Goal: Information Seeking & Learning: Learn about a topic

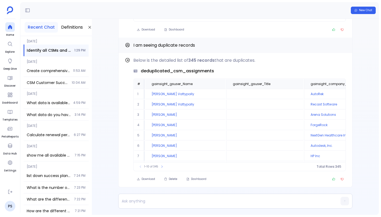
scroll to position [32, 0]
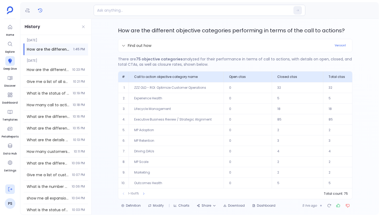
click at [12, 189] on icon at bounding box center [9, 189] width 5 height 5
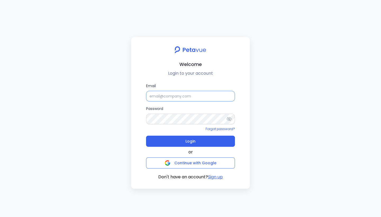
click at [207, 95] on input "Email" at bounding box center [190, 96] width 89 height 11
click at [199, 97] on input "Email" at bounding box center [190, 96] width 89 height 11
type input "support+gsgong@petavue.com"
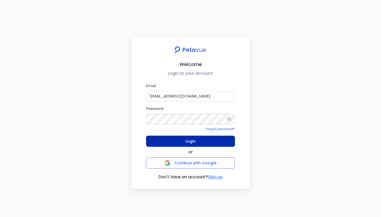
click at [195, 138] on span "Login" at bounding box center [191, 140] width 10 height 7
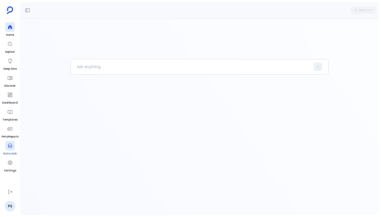
click at [10, 148] on icon at bounding box center [10, 146] width 4 height 4
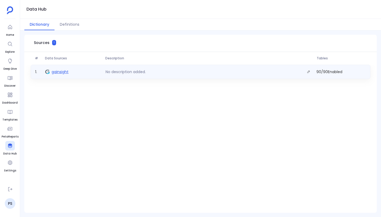
click at [66, 74] on span "gainsight" at bounding box center [60, 71] width 17 height 5
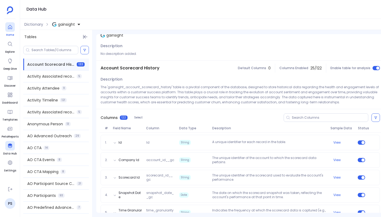
click at [12, 25] on icon at bounding box center [9, 26] width 5 height 5
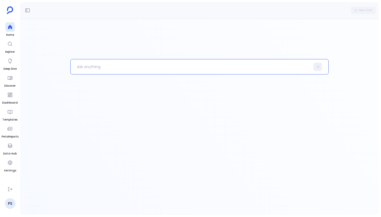
click at [113, 66] on p at bounding box center [191, 67] width 240 height 14
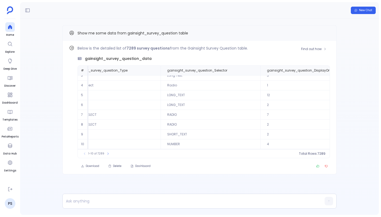
scroll to position [25, 254]
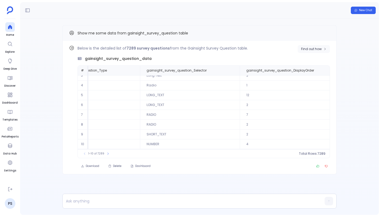
click at [312, 49] on span "Find out how" at bounding box center [311, 49] width 21 height 4
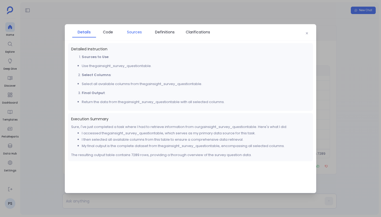
click at [138, 34] on span "Sources" at bounding box center [134, 32] width 15 height 6
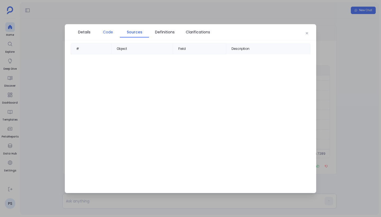
click at [108, 32] on span "Code" at bounding box center [108, 32] width 10 height 6
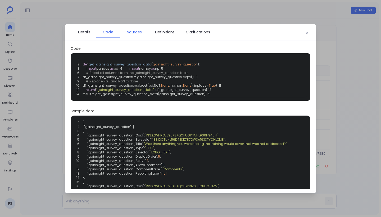
click at [133, 31] on span "Sources" at bounding box center [134, 32] width 15 height 6
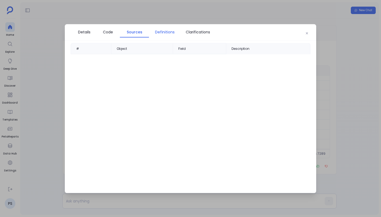
click at [167, 28] on link "Definitions" at bounding box center [165, 31] width 32 height 11
click at [196, 34] on span "Clarifications" at bounding box center [198, 32] width 24 height 6
click at [172, 33] on span "Definitions" at bounding box center [165, 32] width 20 height 6
click at [138, 30] on span "Sources" at bounding box center [134, 32] width 15 height 6
click at [103, 29] on span "Code" at bounding box center [108, 32] width 10 height 6
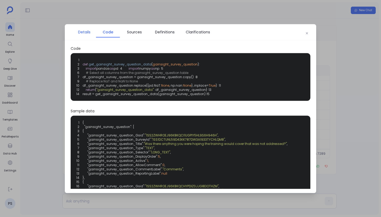
click at [85, 30] on span "Details" at bounding box center [84, 32] width 12 height 6
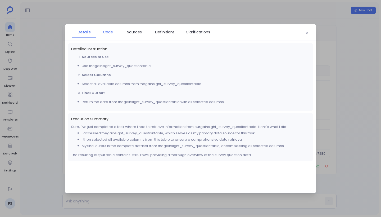
click at [112, 32] on span "Code" at bounding box center [108, 32] width 10 height 6
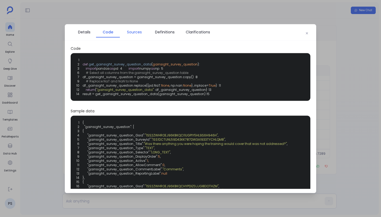
click at [135, 33] on span "Sources" at bounding box center [134, 32] width 15 height 6
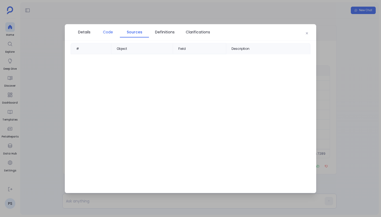
click at [116, 33] on span "Code" at bounding box center [108, 32] width 19 height 6
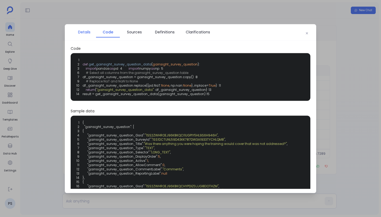
click at [90, 32] on span "Details" at bounding box center [84, 32] width 12 height 6
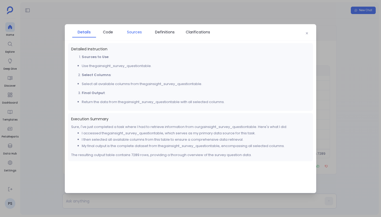
click at [134, 36] on link "Sources" at bounding box center [134, 31] width 29 height 11
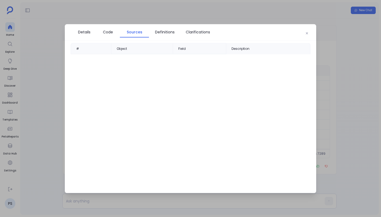
click at [201, 86] on div "# Object Field Description" at bounding box center [191, 116] width 252 height 146
click at [309, 34] on button "button" at bounding box center [307, 33] width 8 height 8
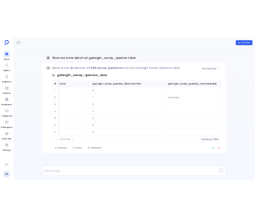
scroll to position [0, 696]
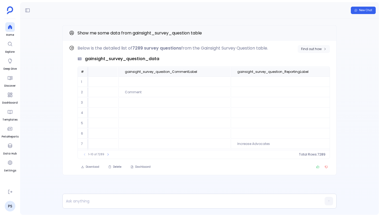
click at [314, 51] on span "Find out how" at bounding box center [311, 49] width 21 height 4
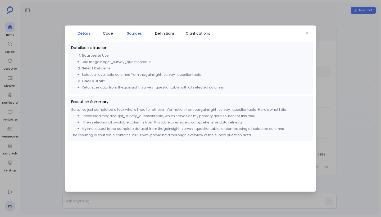
click at [140, 34] on span "Sources" at bounding box center [134, 33] width 15 height 6
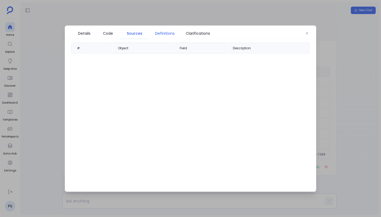
click at [163, 32] on span "Definitions" at bounding box center [165, 33] width 20 height 6
click at [137, 30] on span "Sources" at bounding box center [134, 33] width 15 height 6
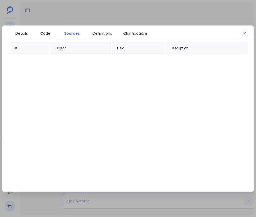
click at [244, 33] on icon "button" at bounding box center [244, 33] width 3 height 3
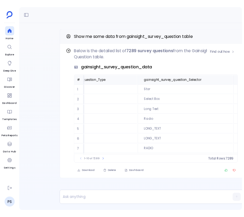
scroll to position [0, 313]
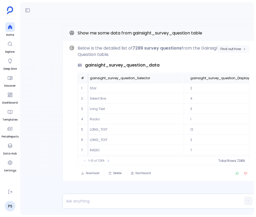
click at [239, 47] on span "Find out how" at bounding box center [230, 49] width 21 height 4
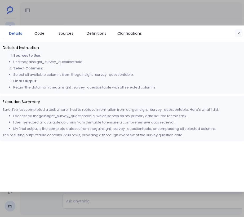
click at [238, 34] on icon "button" at bounding box center [238, 33] width 3 height 3
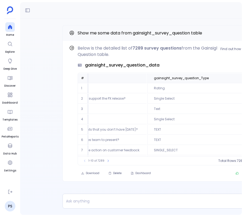
scroll to position [0, 0]
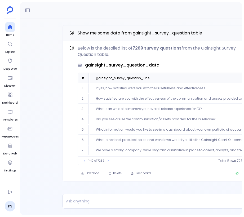
click at [158, 34] on span "Show me some data from gainsight_survey_question table" at bounding box center [140, 33] width 125 height 6
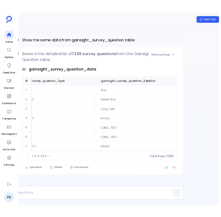
scroll to position [0, 314]
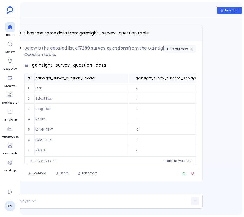
click at [188, 49] on span "Find out how" at bounding box center [177, 49] width 21 height 4
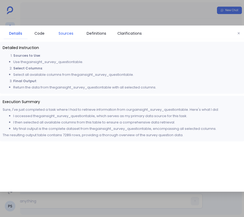
click at [67, 34] on span "Sources" at bounding box center [66, 33] width 15 height 6
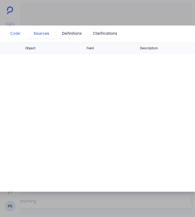
click at [19, 33] on span "Code" at bounding box center [15, 33] width 10 height 6
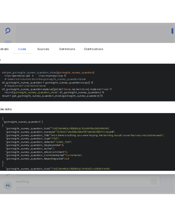
scroll to position [10, 0]
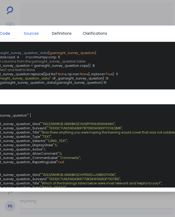
click at [32, 30] on span "Sources" at bounding box center [31, 33] width 15 height 6
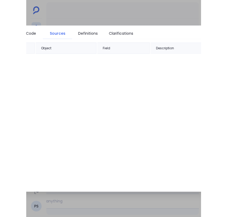
scroll to position [0, 0]
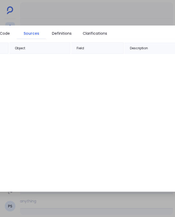
click at [114, 35] on ul "Details Code Sources Definitions Clarifications" at bounding box center [40, 33] width 147 height 11
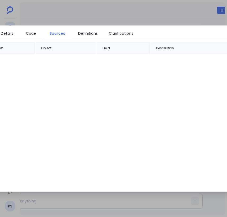
click at [177, 15] on div at bounding box center [113, 108] width 227 height 217
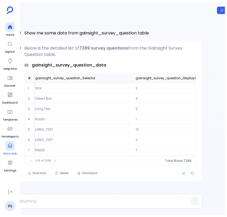
click at [10, 153] on span "Data Hub" at bounding box center [10, 154] width 14 height 4
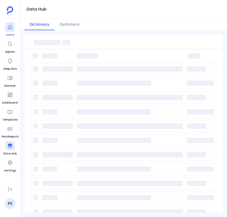
click at [10, 32] on div at bounding box center [10, 27] width 10 height 10
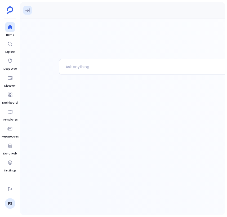
click at [28, 11] on icon at bounding box center [27, 10] width 4 height 4
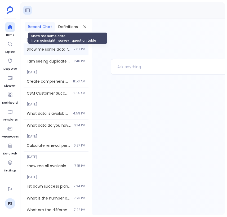
click at [59, 47] on span "Show me some data from gainsight_survey_question table" at bounding box center [49, 49] width 44 height 5
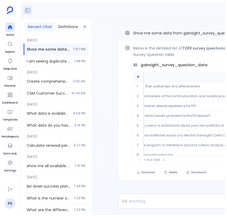
scroll to position [0, 60]
click at [83, 28] on icon at bounding box center [85, 27] width 4 height 4
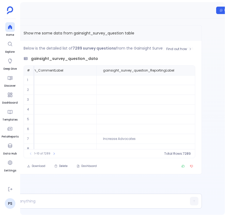
scroll to position [0, 56]
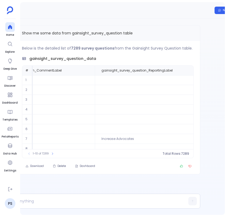
click at [205, 54] on div "Find out how Below is the detailed list of 7289 survey questions from the Gains…" at bounding box center [104, 110] width 278 height 183
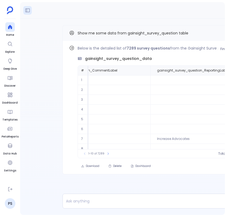
scroll to position [25, 772]
click at [119, 198] on p at bounding box center [149, 200] width 172 height 7
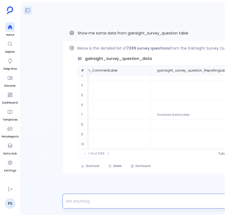
paste p
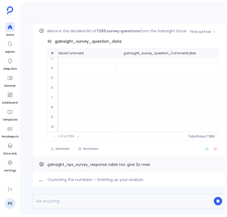
scroll to position [25, 773]
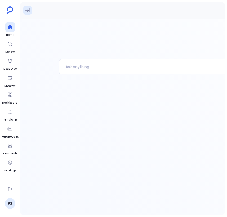
click at [28, 13] on button at bounding box center [27, 10] width 8 height 8
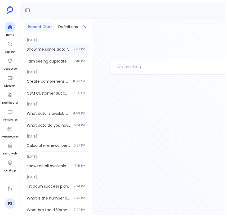
click at [47, 47] on span "Show me some data from gainsight_survey_question table" at bounding box center [49, 49] width 44 height 5
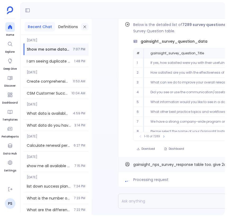
click at [86, 25] on icon at bounding box center [85, 27] width 4 height 4
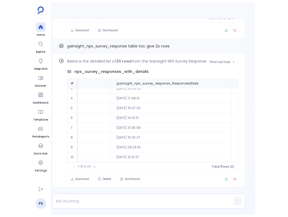
scroll to position [25, 1001]
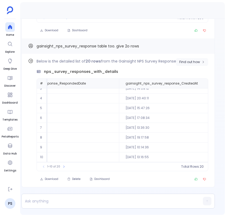
click at [196, 61] on span "Find out how" at bounding box center [189, 62] width 21 height 4
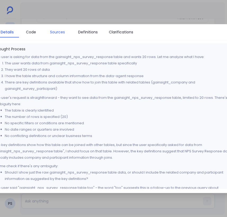
click at [60, 31] on span "Sources" at bounding box center [57, 32] width 15 height 6
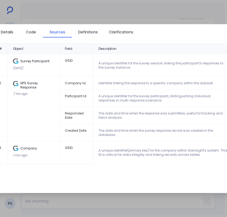
click at [30, 145] on div "Company" at bounding box center [33, 147] width 41 height 5
click at [33, 33] on span "Code" at bounding box center [31, 32] width 10 height 6
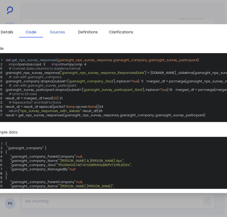
click at [56, 31] on span "Sources" at bounding box center [57, 32] width 15 height 6
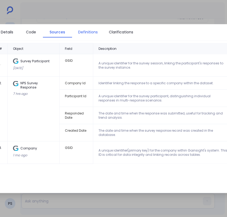
click at [86, 32] on span "Definitions" at bounding box center [88, 32] width 20 height 6
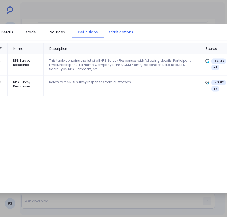
click at [124, 30] on span "Clarifications" at bounding box center [121, 32] width 24 height 6
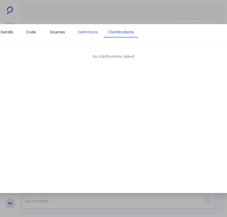
click at [92, 31] on span "Definitions" at bounding box center [88, 32] width 20 height 6
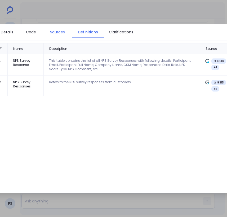
click at [55, 31] on span "Sources" at bounding box center [57, 32] width 15 height 6
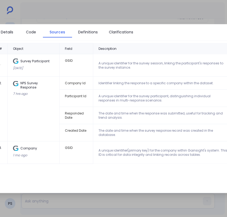
click at [39, 148] on div "Company 1 mo ago" at bounding box center [33, 152] width 41 height 14
click at [120, 128] on td "The date and time when the survey response record was created in the database." at bounding box center [163, 132] width 140 height 17
click at [200, 37] on div "Details Code Sources Definitions Clarifications" at bounding box center [114, 32] width 252 height 16
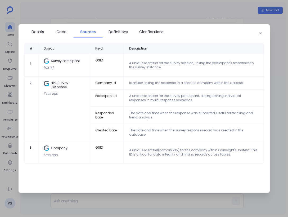
scroll to position [0, 12]
click at [256, 33] on icon "button" at bounding box center [260, 33] width 3 height 3
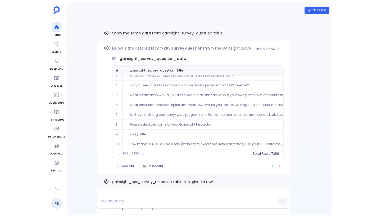
scroll to position [0, 0]
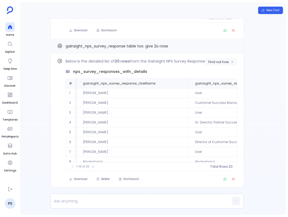
click at [218, 60] on span "Find out how" at bounding box center [218, 62] width 21 height 4
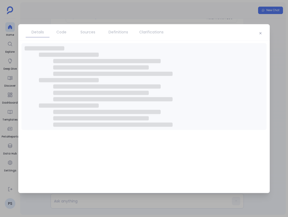
click at [92, 32] on span "Sources" at bounding box center [88, 32] width 15 height 6
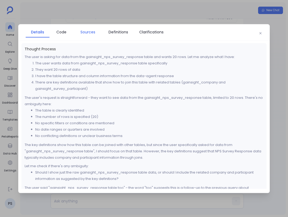
click at [91, 33] on span "Sources" at bounding box center [88, 32] width 15 height 6
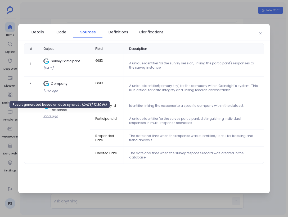
click at [53, 114] on div "7 hrs ago" at bounding box center [63, 116] width 41 height 4
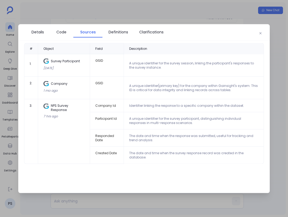
click at [79, 120] on td "NPS Survey Response 7 hrs ago" at bounding box center [64, 131] width 52 height 65
click at [66, 125] on td "NPS Survey Response 7 hrs ago" at bounding box center [64, 131] width 52 height 65
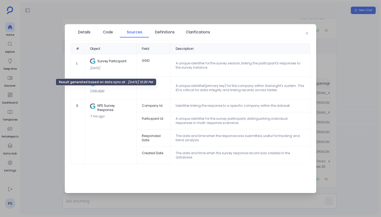
click at [99, 90] on div "1 mo ago" at bounding box center [110, 90] width 41 height 4
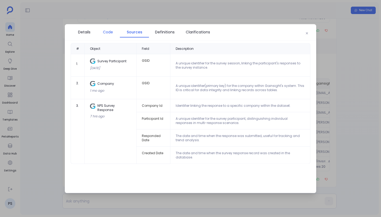
click at [105, 31] on span "Code" at bounding box center [108, 32] width 10 height 6
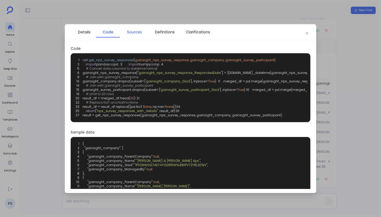
click at [131, 31] on span "Sources" at bounding box center [134, 32] width 15 height 6
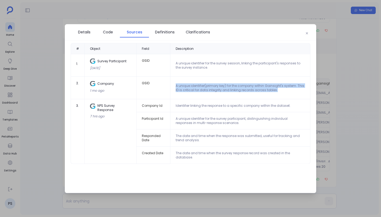
drag, startPoint x: 175, startPoint y: 86, endPoint x: 293, endPoint y: 90, distance: 118.2
click at [256, 90] on td "A unique identifier(primary key) for the company within Gainsight's system. Thi…" at bounding box center [241, 88] width 140 height 23
drag, startPoint x: 284, startPoint y: 90, endPoint x: 172, endPoint y: 86, distance: 111.9
click at [172, 86] on td "A unique identifier(primary key) for the company within Gainsight's system. Thi…" at bounding box center [241, 88] width 140 height 23
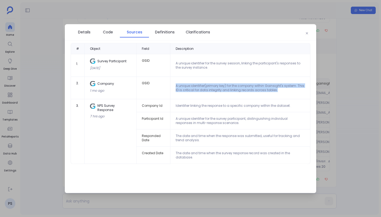
click at [179, 86] on td "A unique identifier(primary key) for the company within Gainsight's system. Thi…" at bounding box center [241, 88] width 140 height 23
drag, startPoint x: 175, startPoint y: 85, endPoint x: 285, endPoint y: 95, distance: 110.1
click at [256, 95] on td "A unique identifier(primary key) for the company within Gainsight's system. Thi…" at bounding box center [241, 88] width 140 height 23
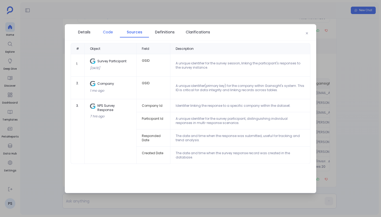
click at [102, 31] on span "Code" at bounding box center [108, 32] width 19 height 6
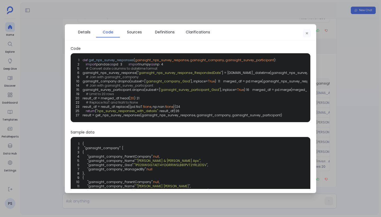
click at [256, 32] on icon "button" at bounding box center [307, 33] width 2 height 2
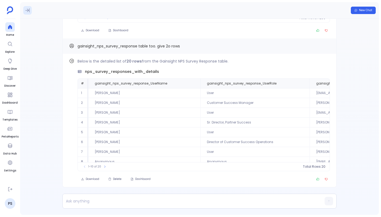
click at [27, 11] on icon at bounding box center [27, 10] width 5 height 5
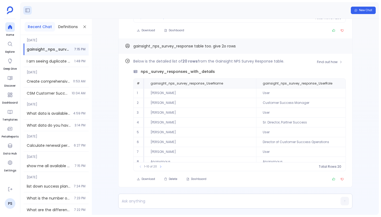
scroll to position [-136, 0]
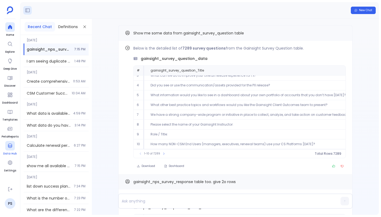
click at [9, 149] on div at bounding box center [10, 146] width 10 height 10
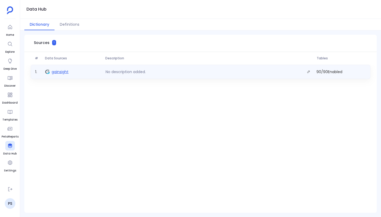
click at [63, 74] on span "gainsight" at bounding box center [60, 71] width 17 height 5
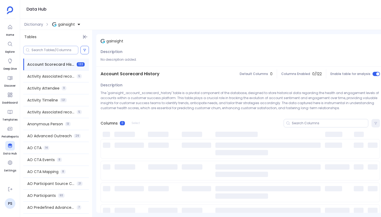
click at [59, 49] on input at bounding box center [55, 50] width 47 height 4
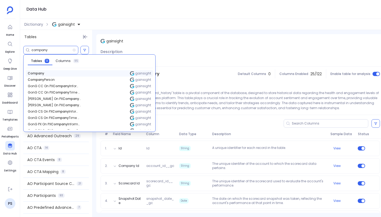
type input "company"
click at [57, 76] on div "Company gainsight" at bounding box center [90, 73] width 128 height 6
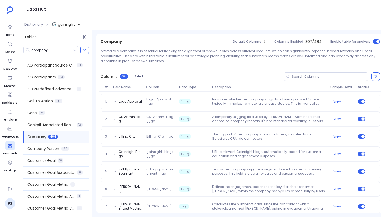
scroll to position [66, 0]
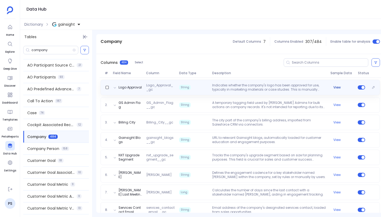
click at [256, 86] on button "View" at bounding box center [337, 87] width 7 height 4
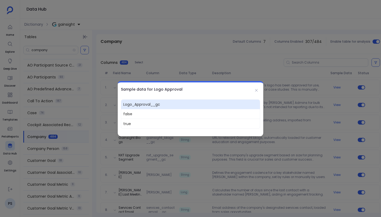
click at [244, 59] on div at bounding box center [190, 108] width 381 height 217
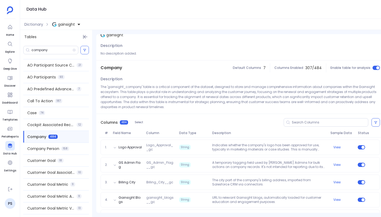
scroll to position [0, 0]
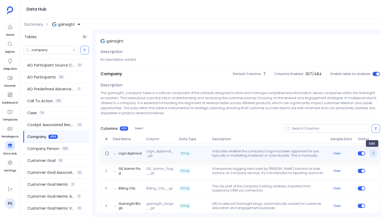
click at [256, 154] on icon "Edit" at bounding box center [373, 153] width 3 height 3
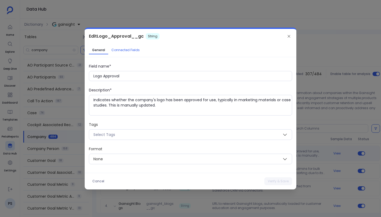
click at [130, 51] on span "Connected Fields" at bounding box center [126, 50] width 28 height 4
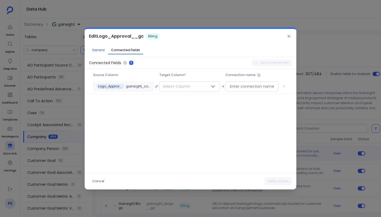
click at [95, 48] on span "General" at bounding box center [98, 50] width 13 height 4
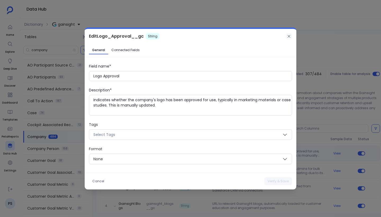
click at [256, 38] on icon at bounding box center [289, 36] width 4 height 4
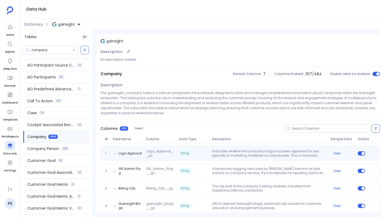
click at [111, 53] on span "Description" at bounding box center [112, 51] width 22 height 5
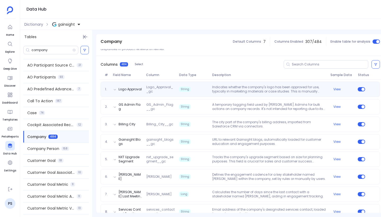
scroll to position [70, 0]
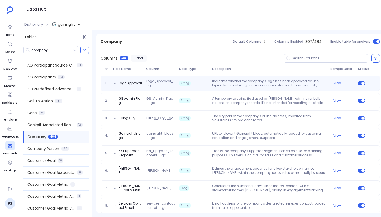
click at [138, 59] on button "Select" at bounding box center [138, 58] width 15 height 7
click at [138, 59] on button "Clear Selection" at bounding box center [142, 58] width 28 height 7
click at [152, 36] on div "Company Default Columns 7 Columns Enabled 307 / 484 Enable table for analysis" at bounding box center [240, 41] width 288 height 15
click at [256, 55] on div at bounding box center [326, 58] width 85 height 8
click at [256, 58] on input at bounding box center [330, 58] width 76 height 4
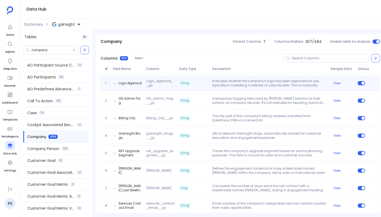
click at [222, 33] on div "Tables company Account Scorecard History 122 Activity Associated records - 2 ye…" at bounding box center [204, 123] width 369 height 187
click at [67, 136] on div "Company 484" at bounding box center [56, 137] width 66 height 12
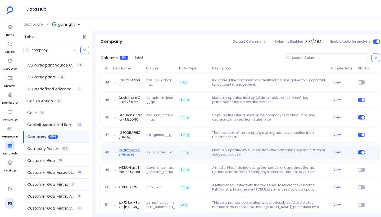
scroll to position [833, 0]
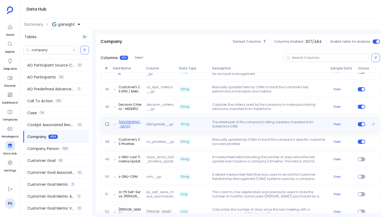
click at [124, 125] on button "Billing Street" at bounding box center [131, 124] width 24 height 8
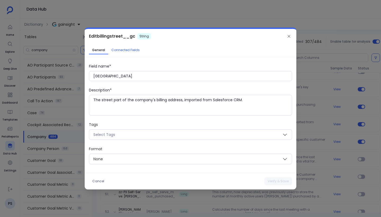
click at [123, 50] on span "Connected Fields" at bounding box center [126, 50] width 28 height 4
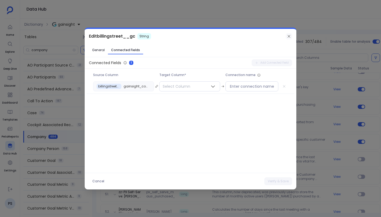
click at [256, 37] on icon at bounding box center [289, 36] width 4 height 4
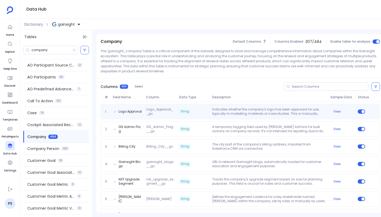
scroll to position [0, 0]
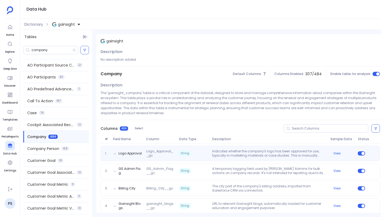
click at [194, 77] on div "Company Default Columns 7 Columns Enabled 307 / 484 Enable table for analysis" at bounding box center [240, 73] width 288 height 15
click at [37, 25] on span "Dictionary" at bounding box center [33, 24] width 19 height 5
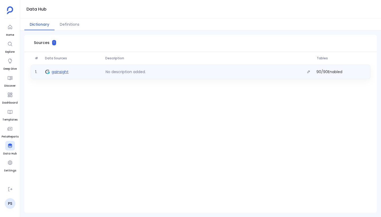
click at [64, 71] on span "gainsight" at bounding box center [60, 71] width 17 height 5
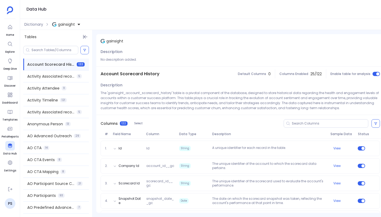
click at [141, 31] on div "Tables Account Scorecard History 122 Activity Associated records - 2 years 5 Ac…" at bounding box center [204, 123] width 369 height 187
click at [12, 27] on icon at bounding box center [9, 26] width 5 height 5
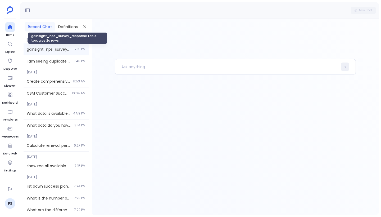
click at [59, 50] on span "gainsight_nps_survey_response table too. give 2o rows" at bounding box center [49, 49] width 45 height 5
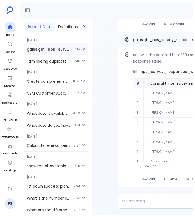
click at [84, 26] on icon at bounding box center [85, 27] width 4 height 4
